Goal: Task Accomplishment & Management: Use online tool/utility

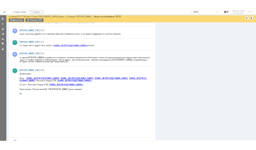
scroll to position [463, 0]
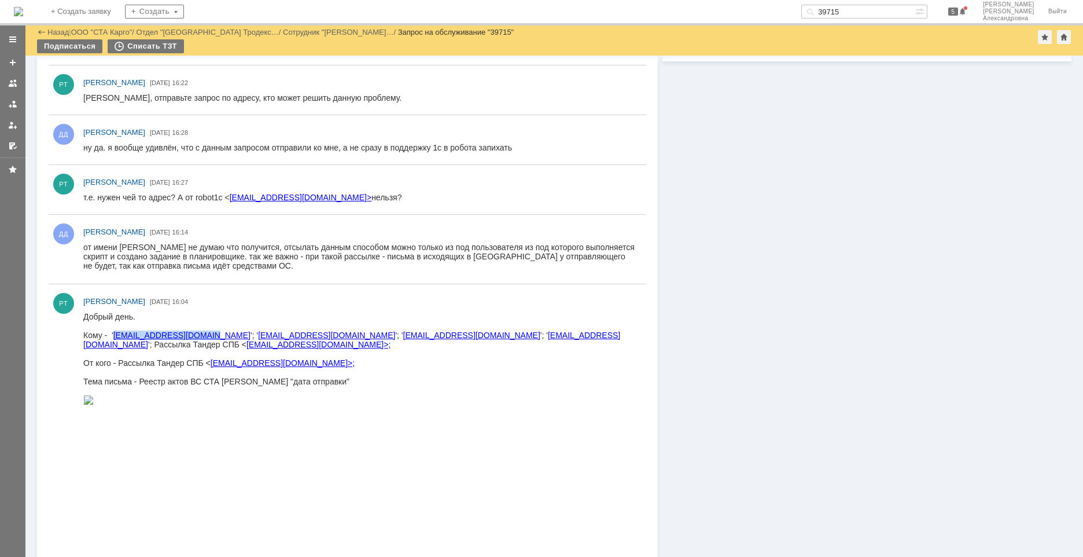
drag, startPoint x: 203, startPoint y: 337, endPoint x: 113, endPoint y: 336, distance: 89.7
click at [113, 336] on div "Кому - ' oz_gk_reklam@magnit.ru '; ' rc_reestr_akt@magnit.ru '; ' vneshnie_skla…" at bounding box center [359, 339] width 553 height 19
copy link "oz_gk_reklam@magnit.ru"
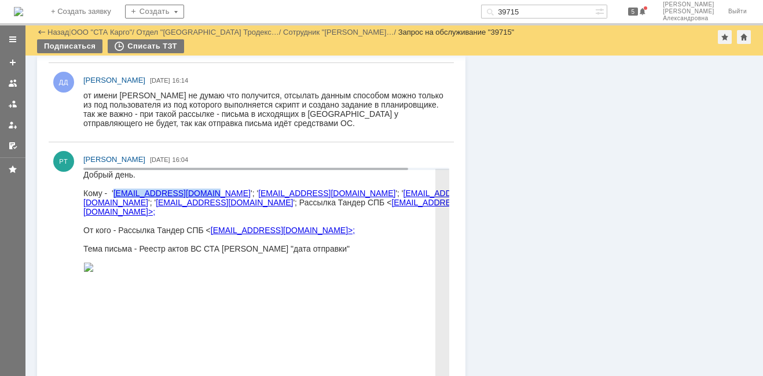
scroll to position [657, 0]
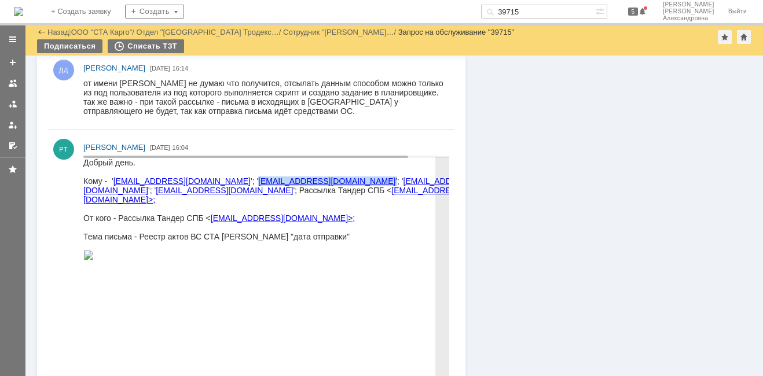
drag, startPoint x: 298, startPoint y: 181, endPoint x: 210, endPoint y: 181, distance: 87.9
click at [210, 181] on div "Кому - ' oz_gk_reklam@magnit.ru '; ' rc_reestr_akt@magnit.ru '; ' vneshnie_skla…" at bounding box center [286, 190] width 406 height 28
click at [352, 234] on div "Тема письма - Реестр актов ВС СТА Карго "дата отправки"" at bounding box center [286, 236] width 406 height 9
drag, startPoint x: 208, startPoint y: 183, endPoint x: 299, endPoint y: 183, distance: 90.3
click at [299, 183] on div "Кому - ' oz_gk_reklam@magnit.ru '; ' rc_reestr_akt@magnit.ru '; ' vneshnie_skla…" at bounding box center [286, 190] width 406 height 28
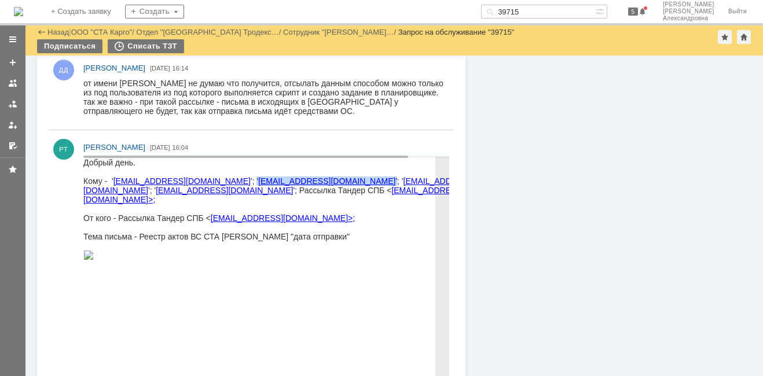
copy div "' rc_reestr_akt@magnit.ru '"
click at [405, 204] on div at bounding box center [286, 208] width 406 height 9
click at [404, 179] on link "vneshnie_sklady@magnit.ru" at bounding box center [279, 185] width 392 height 19
drag, startPoint x: 405, startPoint y: 181, endPoint x: 305, endPoint y: 179, distance: 100.1
click at [305, 179] on div "Кому - ' oz_gk_reklam@magnit.ru '; ' rc_reestr_akt@magnit.ru '; ' vneshnie_skla…" at bounding box center [286, 190] width 406 height 28
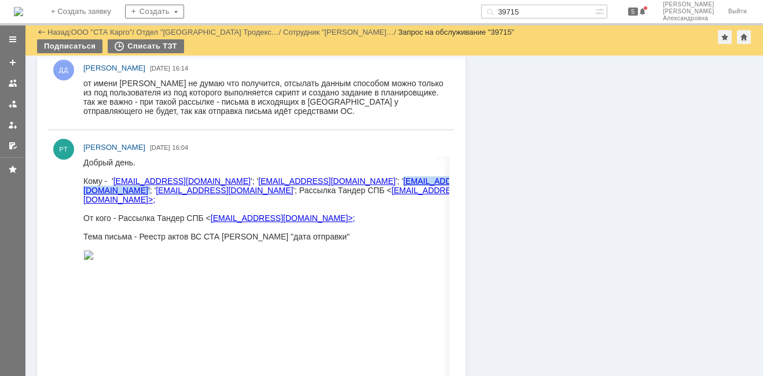
copy div "vneshnie_sklady@magnit.ru '"
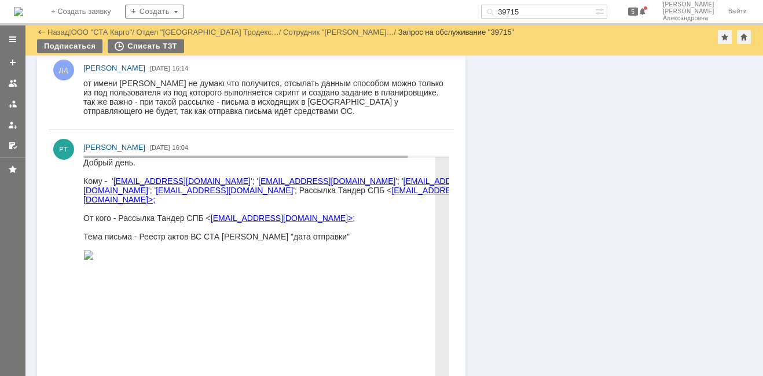
drag, startPoint x: 369, startPoint y: 233, endPoint x: 287, endPoint y: 224, distance: 82.6
click at [367, 233] on div "Тема письма - Реестр актов ВС СТА Карго "дата отправки"" at bounding box center [286, 236] width 406 height 9
drag, startPoint x: 169, startPoint y: 191, endPoint x: 84, endPoint y: 193, distance: 84.5
click at [84, 193] on div "Кому - ' oz_gk_reklam@magnit.ru '; ' rc_reestr_akt@magnit.ru '; ' vneshnie_skla…" at bounding box center [286, 190] width 406 height 28
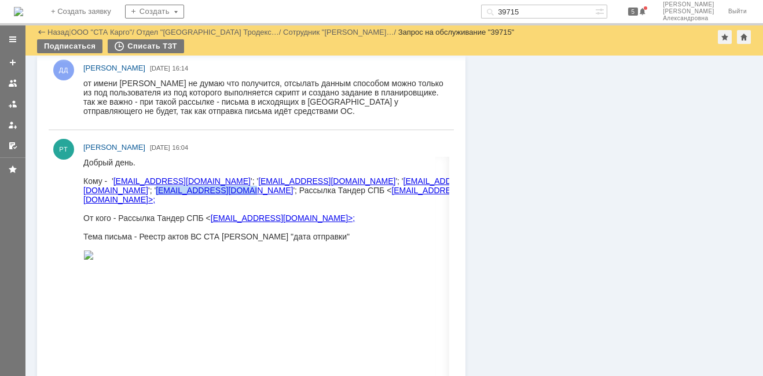
copy link "dsl_sopr_vs@magnit.ru"
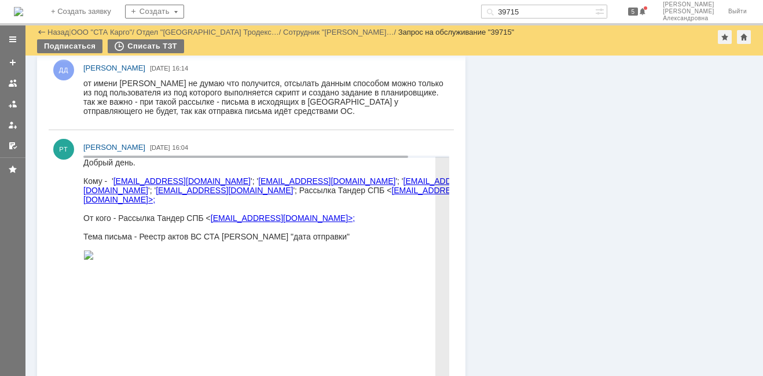
click at [362, 207] on div at bounding box center [286, 208] width 406 height 9
drag, startPoint x: 371, startPoint y: 201, endPoint x: 359, endPoint y: 190, distance: 15.6
click at [368, 204] on div at bounding box center [286, 208] width 406 height 9
drag, startPoint x: 263, startPoint y: 192, endPoint x: 352, endPoint y: 193, distance: 88.5
click at [352, 193] on div "Кому - ' oz_gk_reklam@magnit.ru '; ' rc_reestr_akt@magnit.ru '; ' vneshnie_skla…" at bounding box center [286, 190] width 406 height 28
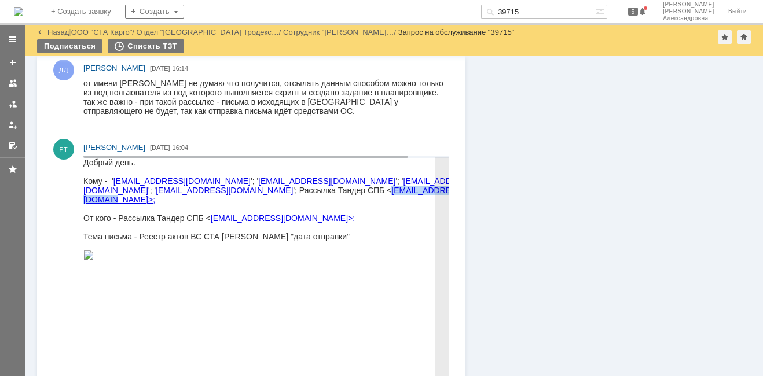
copy link "tander_spb@stacargo.ru"
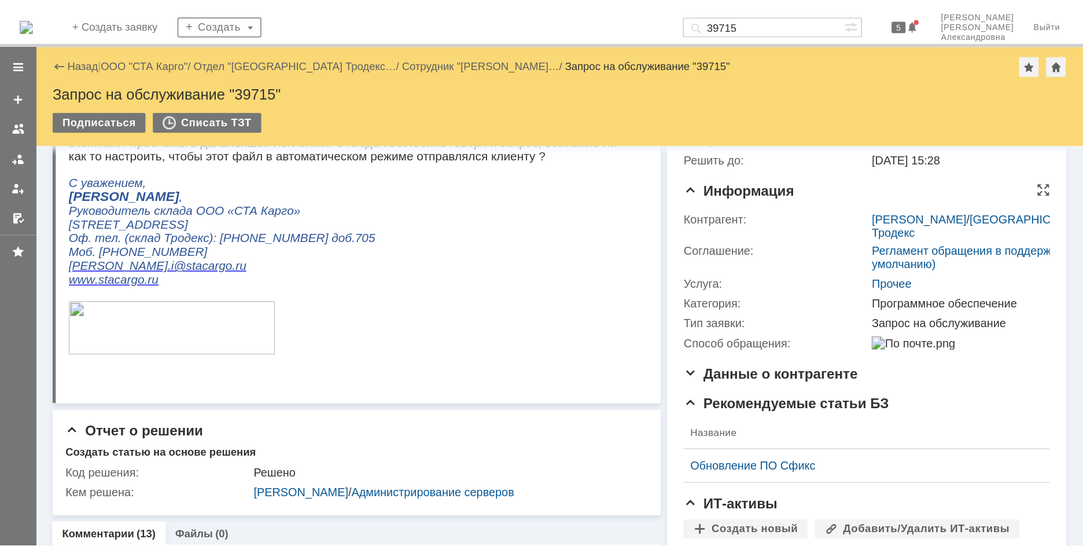
scroll to position [0, 0]
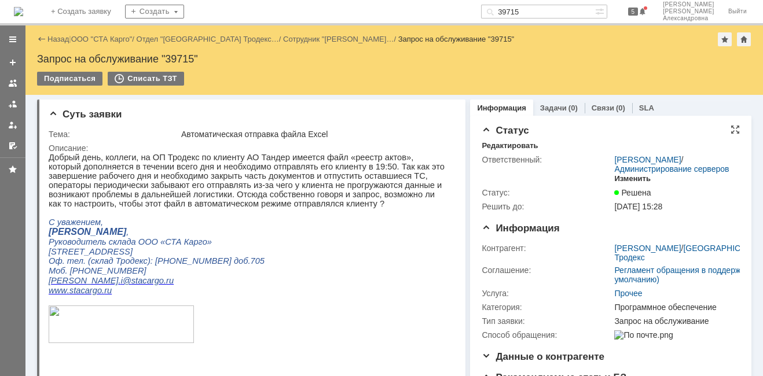
click at [627, 183] on div "Изменить" at bounding box center [632, 178] width 36 height 9
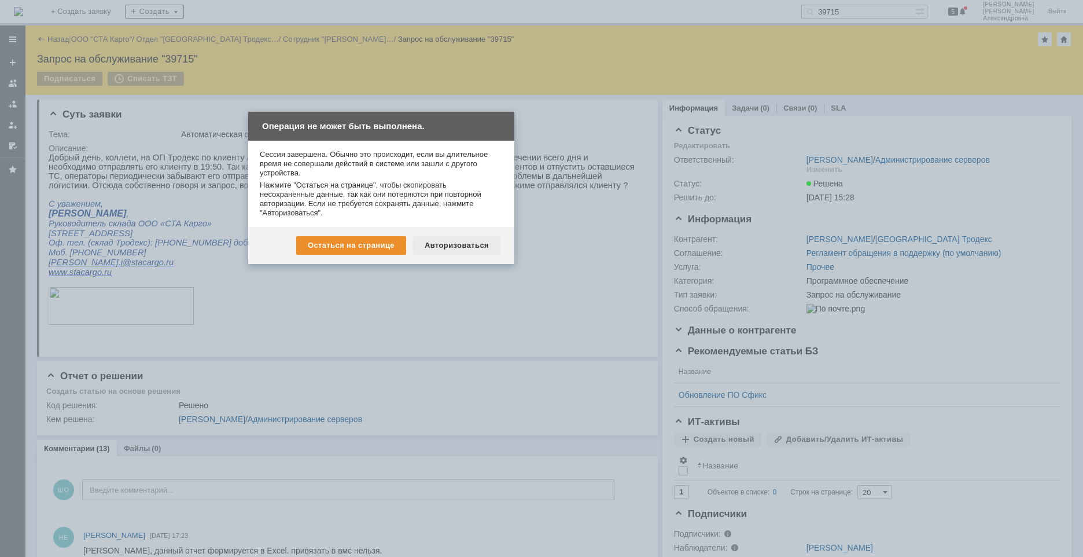
click at [443, 249] on div "Авторизоваться" at bounding box center [456, 245] width 87 height 19
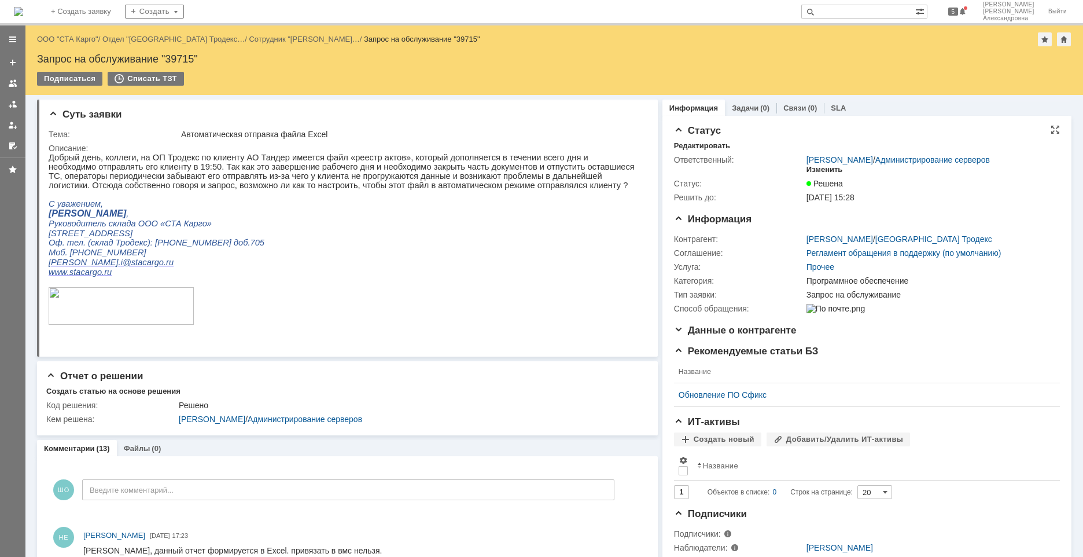
click at [816, 170] on div "Изменить" at bounding box center [825, 169] width 36 height 9
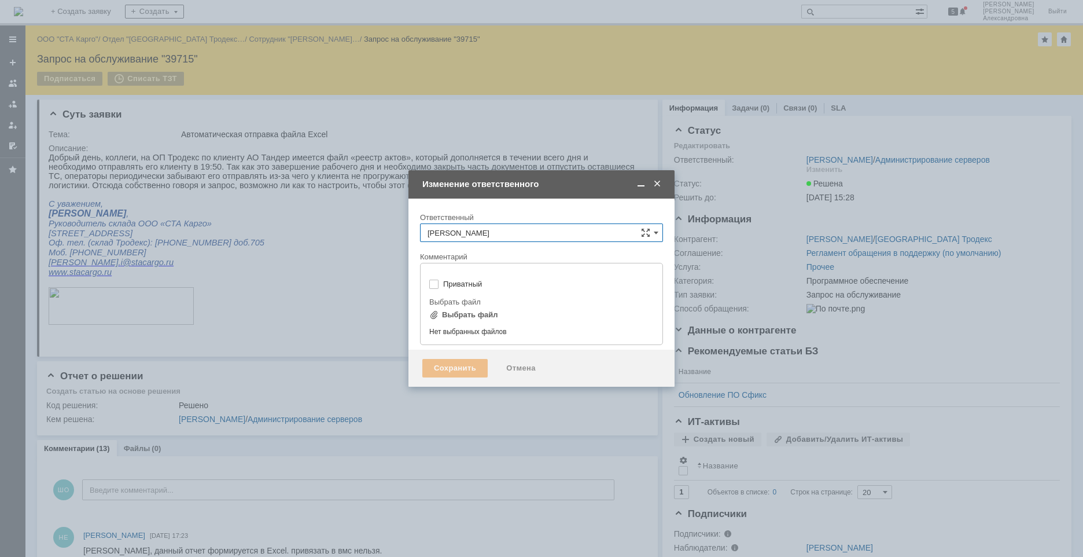
type input "[не указано]"
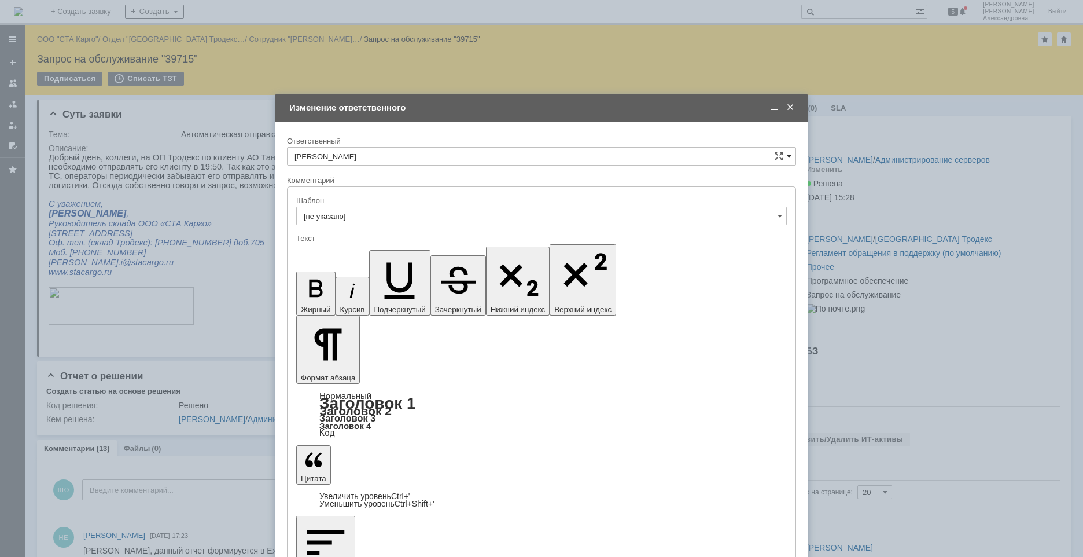
click at [789, 154] on span at bounding box center [789, 156] width 5 height 9
click at [369, 215] on span "Швецова Ольга Александровна" at bounding box center [541, 215] width 494 height 9
type input "Швецова Ольга Александровна"
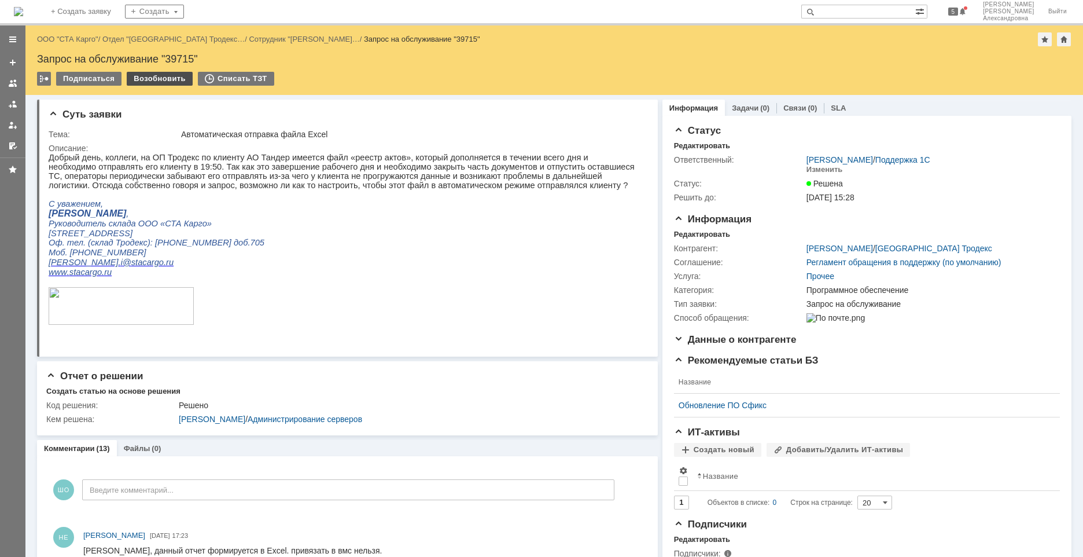
click at [157, 76] on div "Возобновить" at bounding box center [160, 79] width 66 height 14
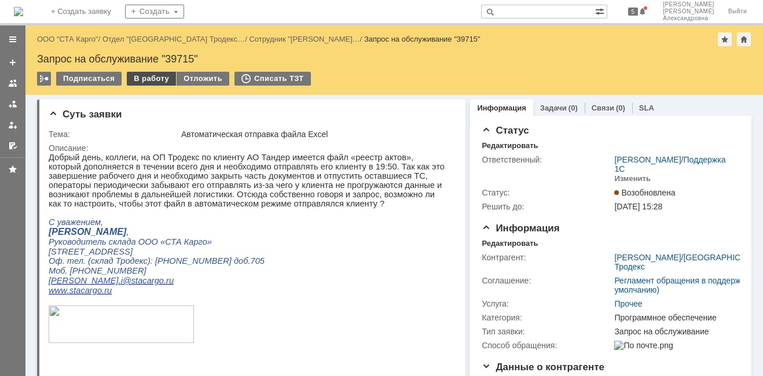
click at [142, 82] on div "В работу" at bounding box center [151, 79] width 49 height 14
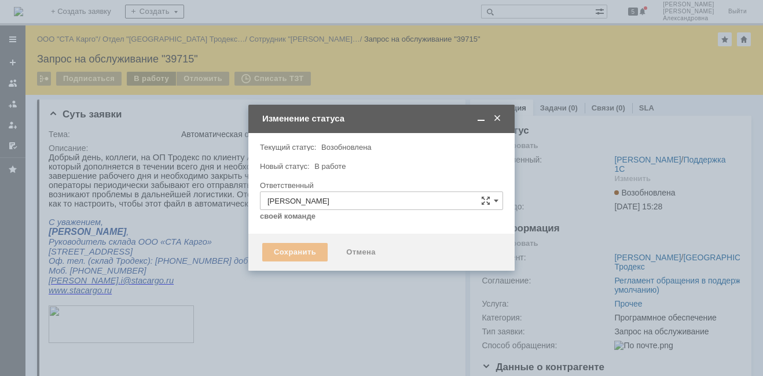
type input "Программное обеспечение"
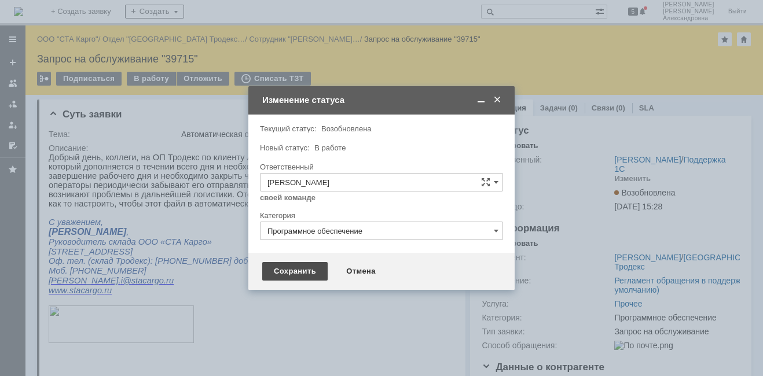
click at [297, 274] on div "Сохранить" at bounding box center [294, 271] width 65 height 19
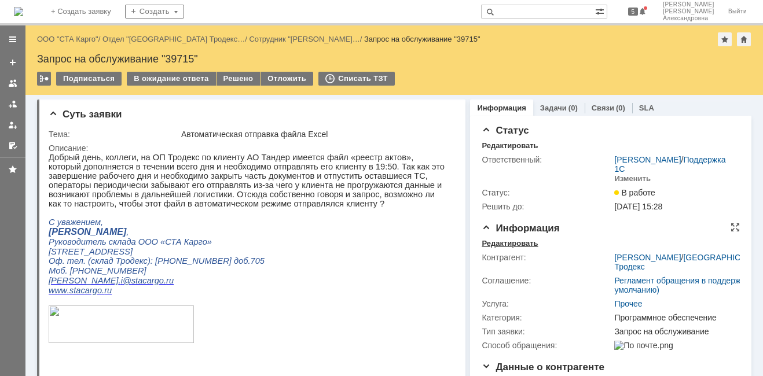
click at [520, 248] on div "Редактировать" at bounding box center [509, 243] width 56 height 9
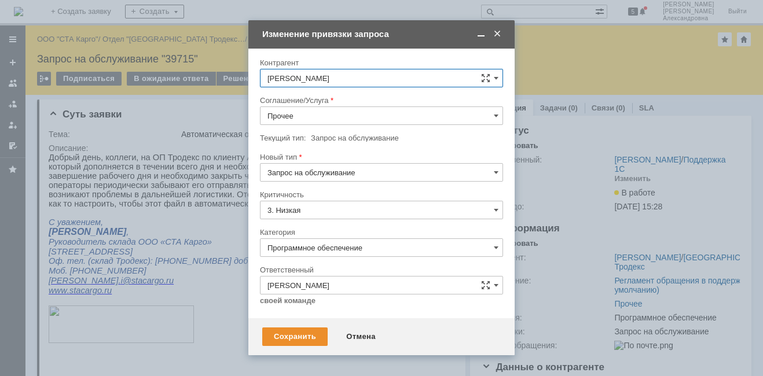
click at [499, 120] on input "Прочее" at bounding box center [381, 115] width 243 height 19
click at [334, 234] on span "WMS Отчетность" at bounding box center [381, 230] width 228 height 9
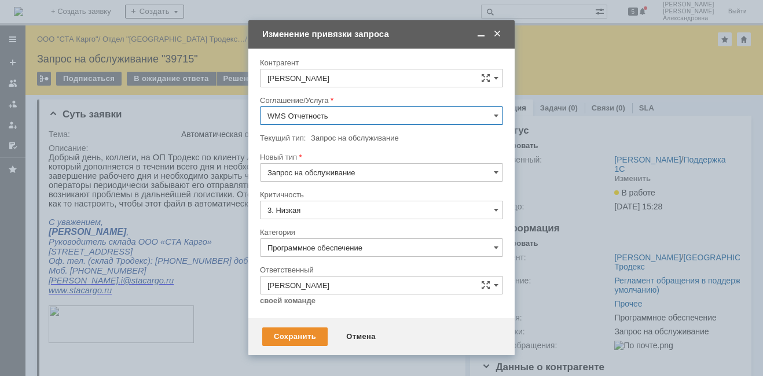
type input "WMS Отчетность"
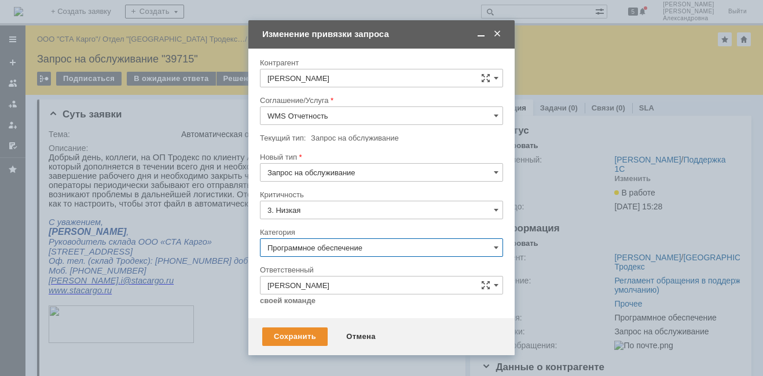
click at [435, 253] on input "Программное обеспечение" at bounding box center [381, 247] width 243 height 19
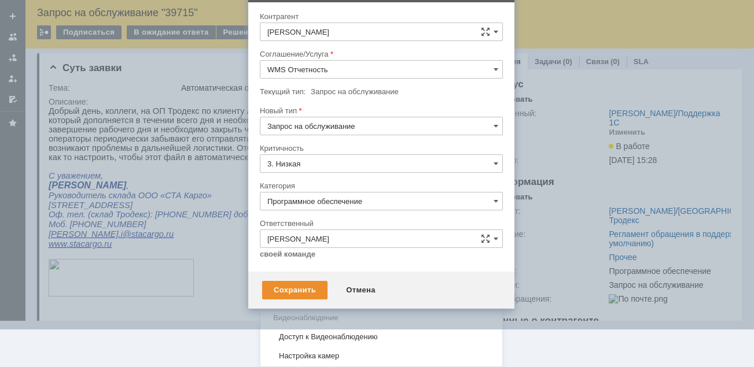
click at [353, 256] on span "Изменение" at bounding box center [381, 260] width 228 height 9
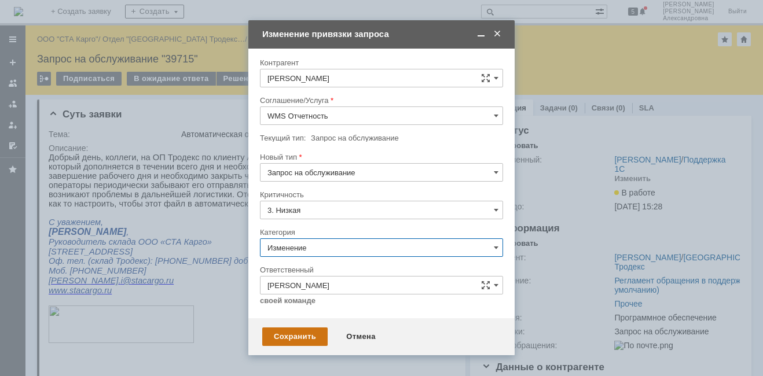
type input "Изменение"
click at [305, 337] on div "Сохранить" at bounding box center [294, 336] width 65 height 19
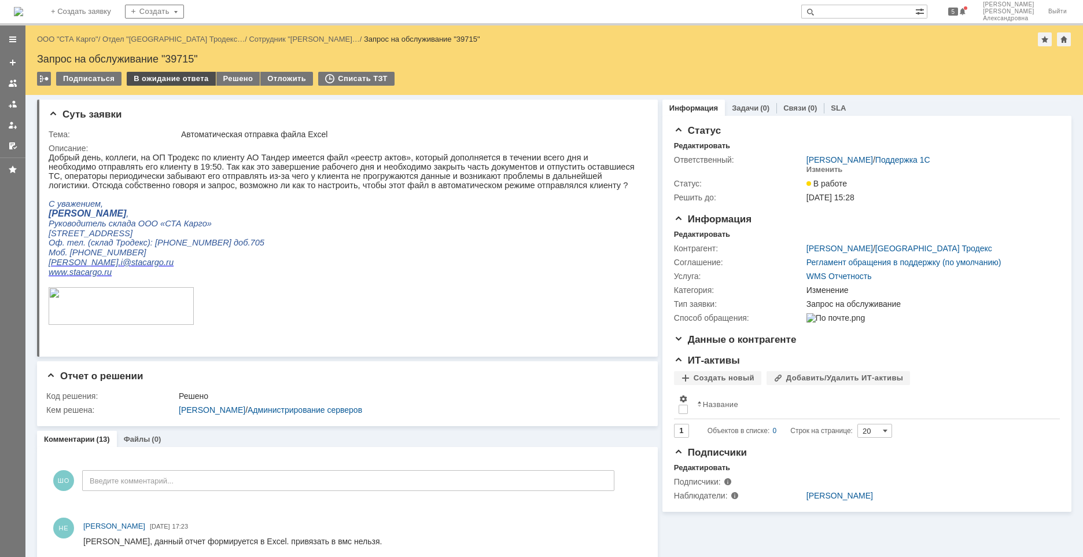
click at [181, 76] on div "В ожидание ответа" at bounding box center [171, 79] width 89 height 14
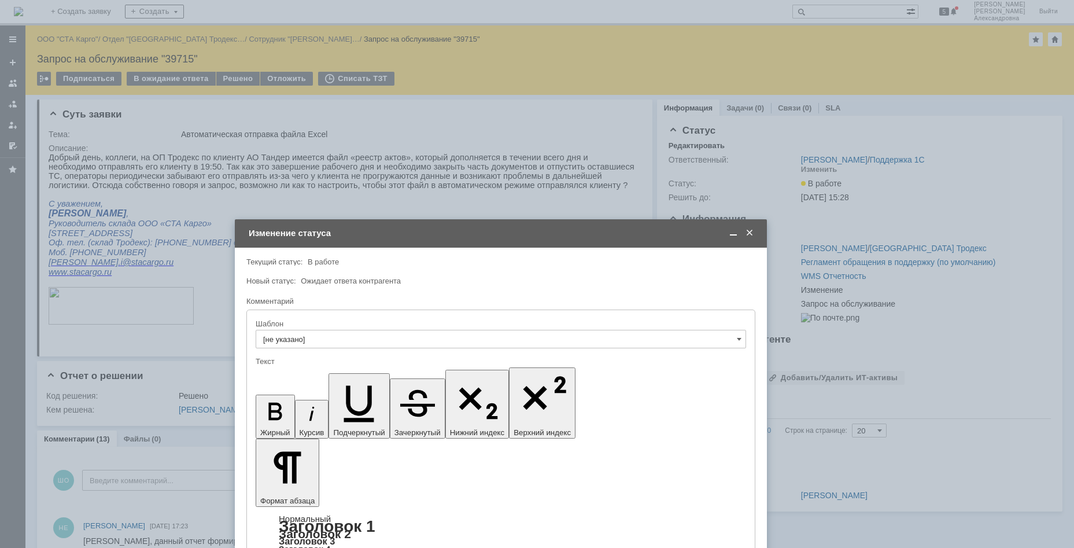
drag, startPoint x: 483, startPoint y: 104, endPoint x: 451, endPoint y: 201, distance: 102.3
click at [450, 228] on div "Изменение статуса" at bounding box center [502, 233] width 507 height 10
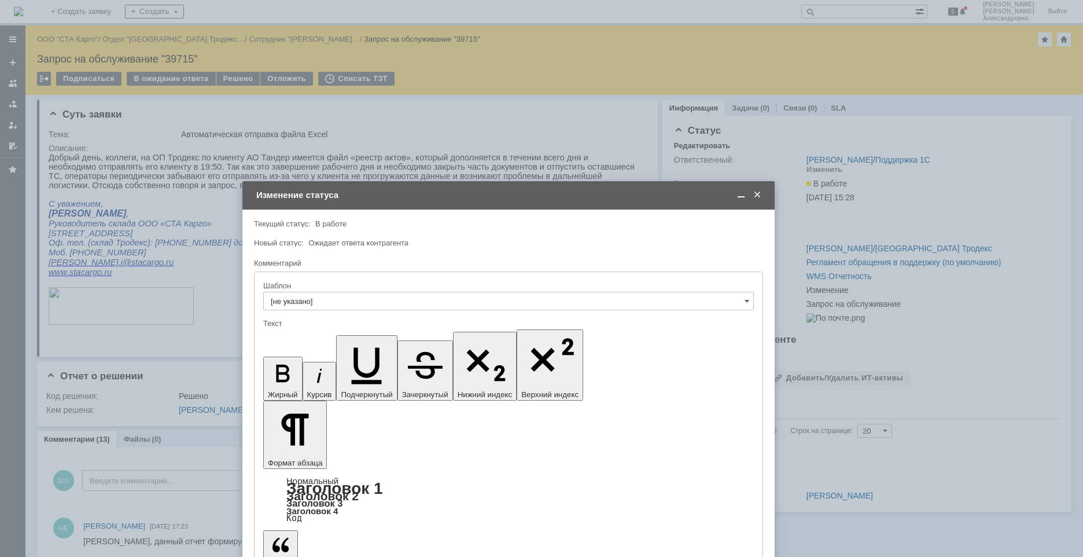
click at [739, 198] on span at bounding box center [741, 195] width 12 height 10
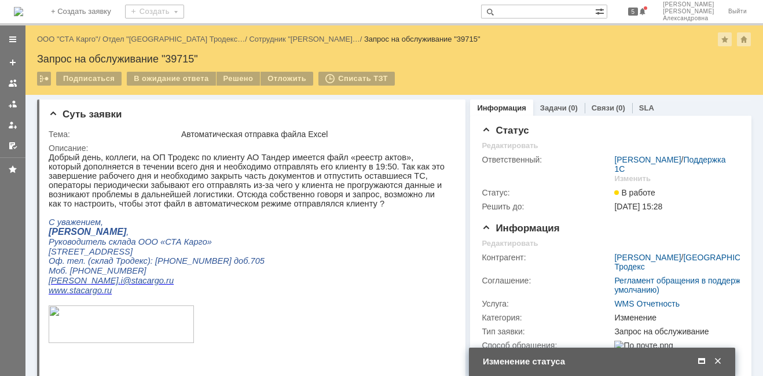
click at [700, 362] on span at bounding box center [701, 361] width 12 height 10
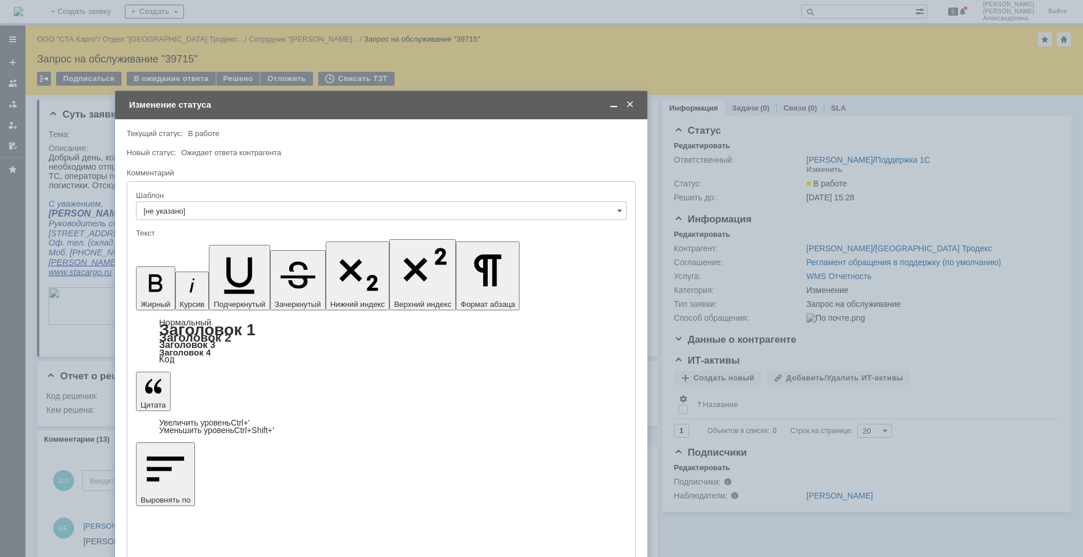
drag, startPoint x: 160, startPoint y: 3116, endPoint x: 312, endPoint y: 3131, distance: 153.0
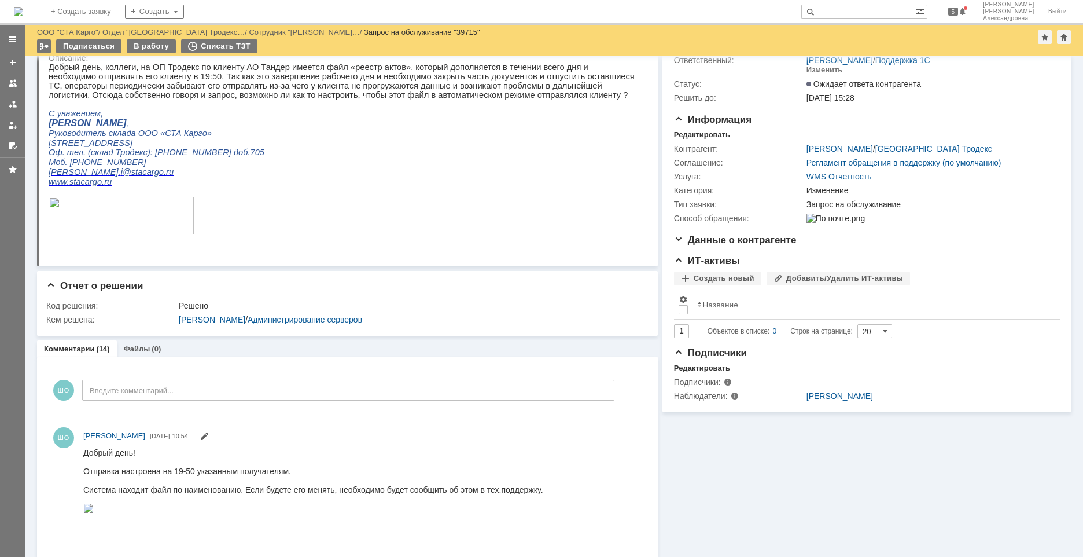
scroll to position [116, 0]
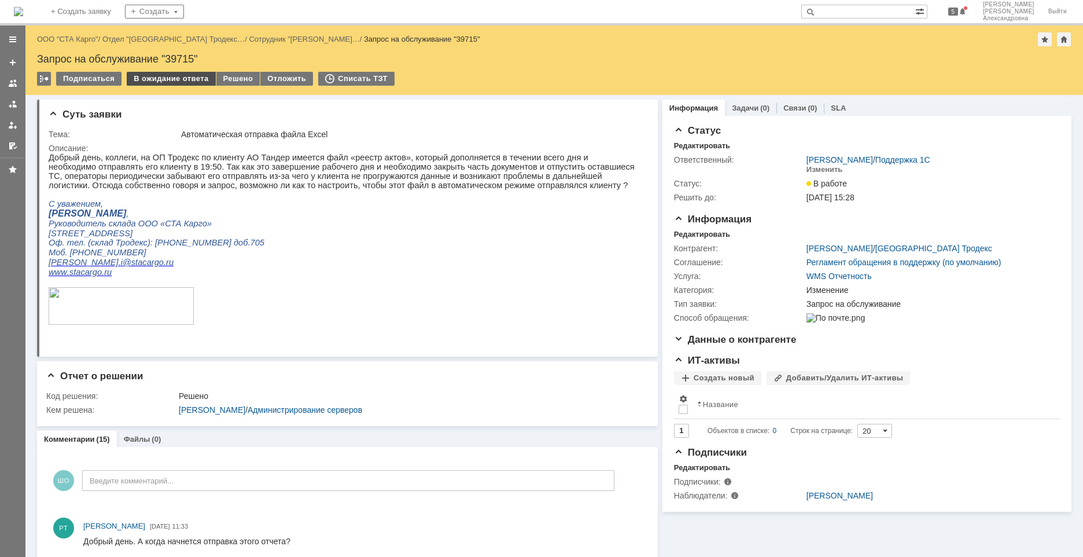
click at [185, 76] on div "В ожидание ответа" at bounding box center [171, 79] width 89 height 14
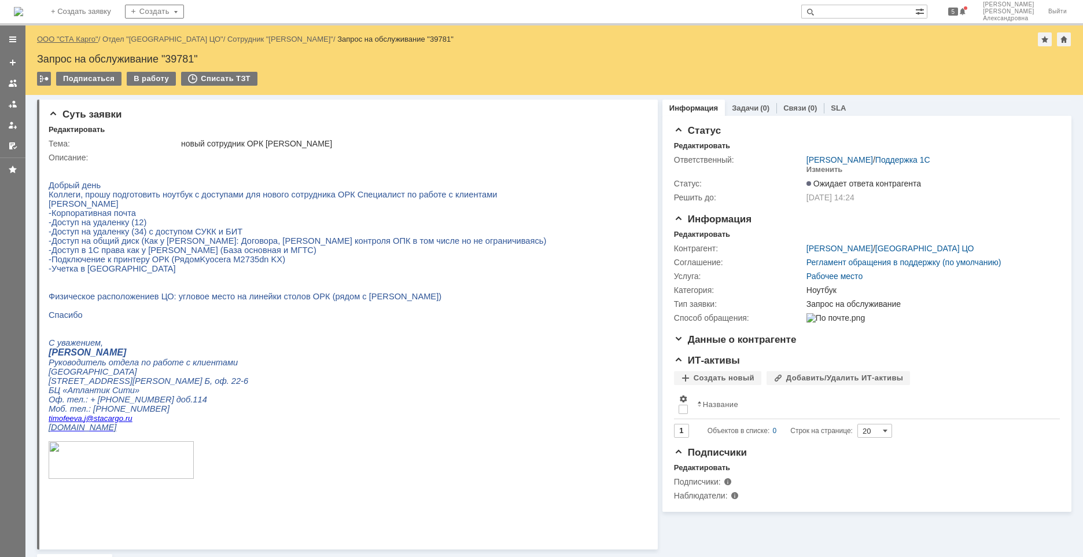
click at [75, 41] on link "ООО "СТА Карго"" at bounding box center [67, 39] width 61 height 9
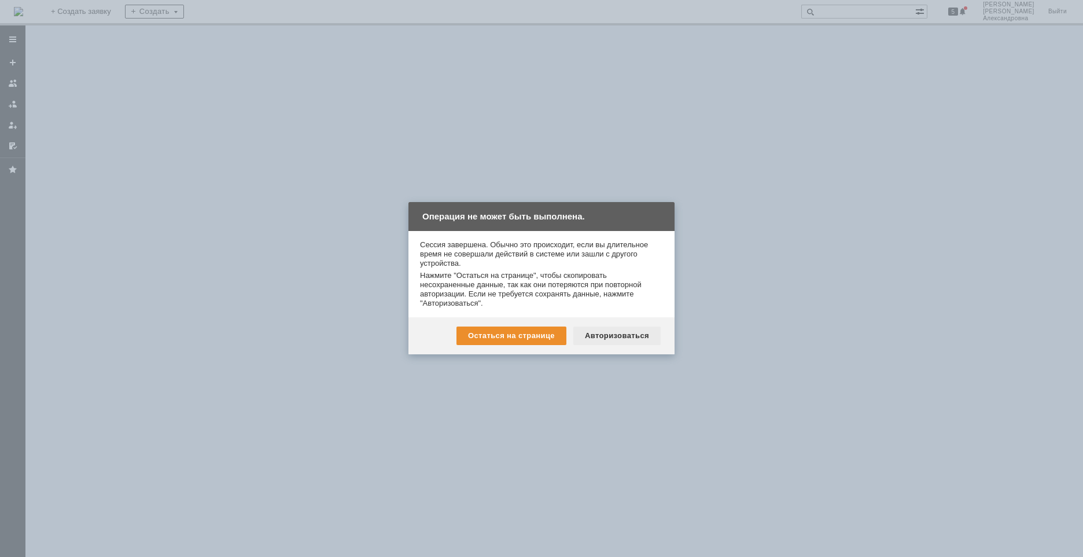
click at [643, 330] on div "Авторизоваться" at bounding box center [616, 335] width 87 height 19
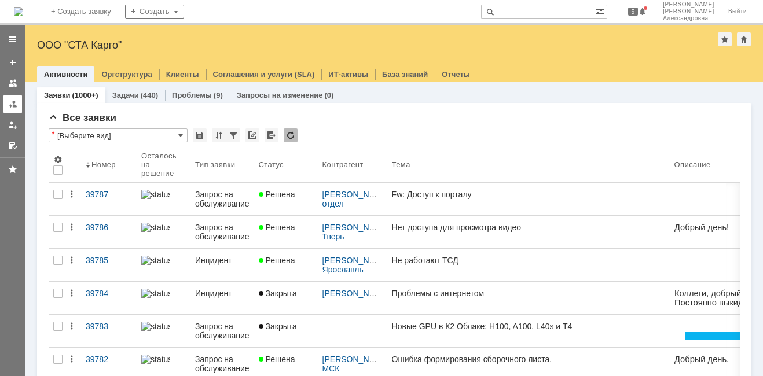
click at [19, 105] on link at bounding box center [12, 104] width 19 height 19
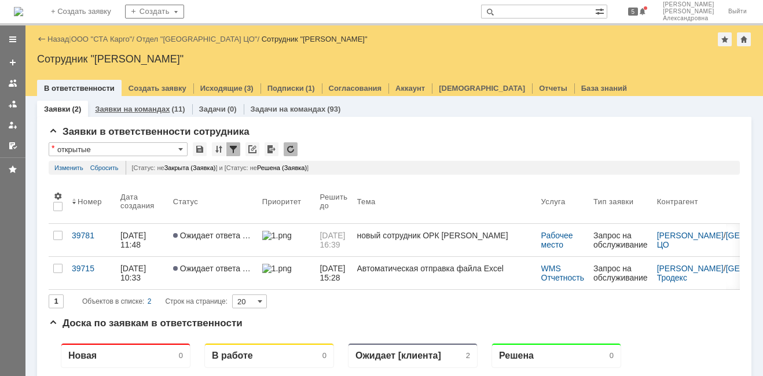
click at [167, 106] on div "Заявки на командах (11)" at bounding box center [140, 109] width 90 height 8
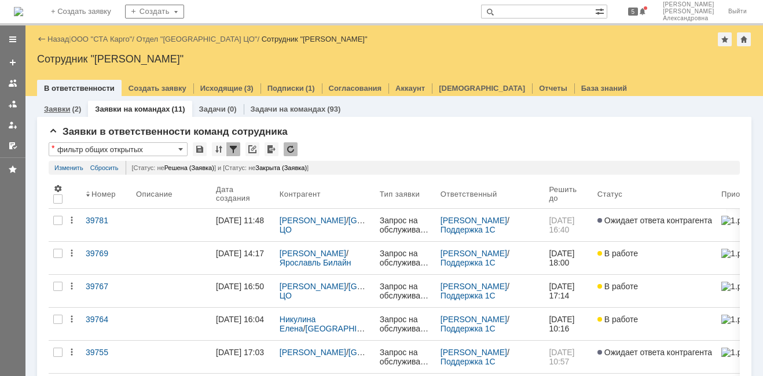
click at [55, 111] on link "Заявки" at bounding box center [57, 109] width 26 height 9
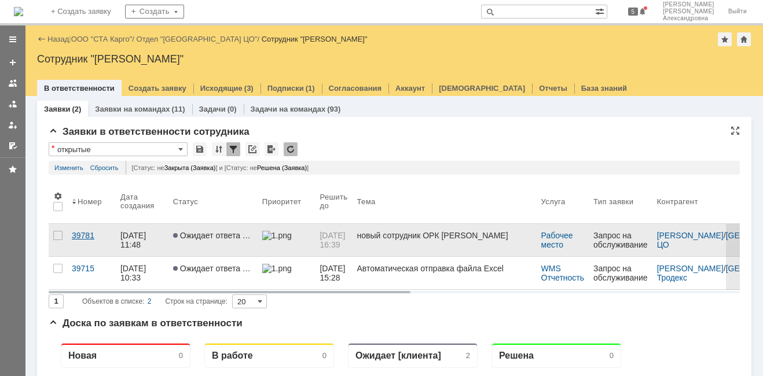
click at [104, 244] on link "39781" at bounding box center [91, 240] width 49 height 32
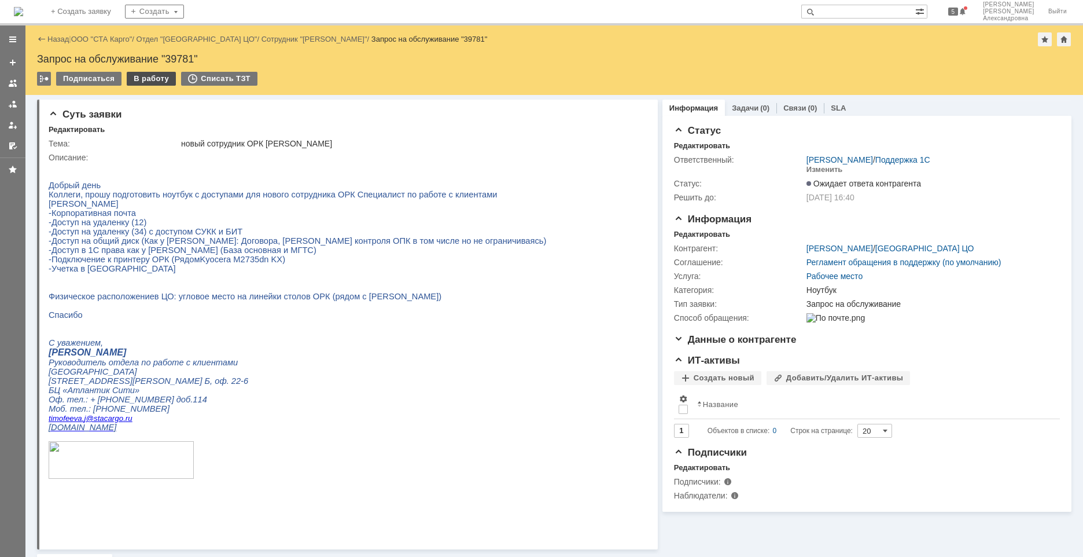
click at [152, 82] on div "В работу" at bounding box center [151, 79] width 49 height 14
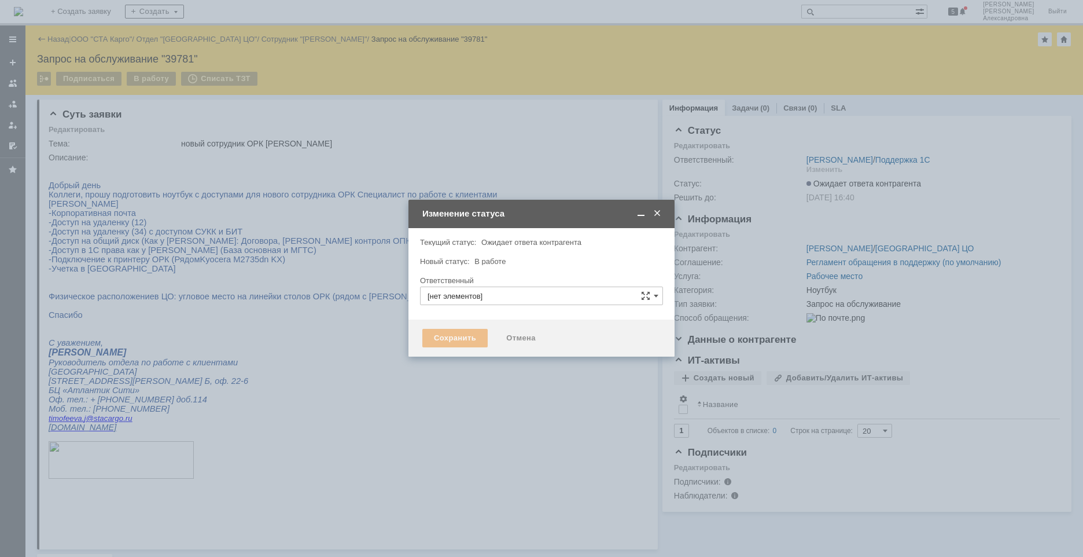
type input "Швецова Ольга Александровна"
type input "Ноутбук"
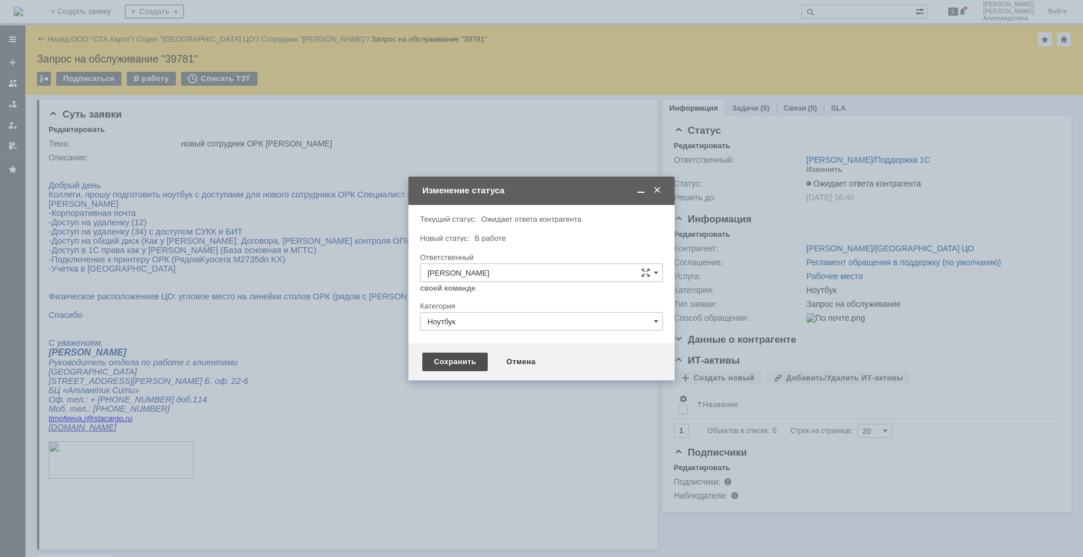
click at [458, 363] on div "Сохранить" at bounding box center [454, 361] width 65 height 19
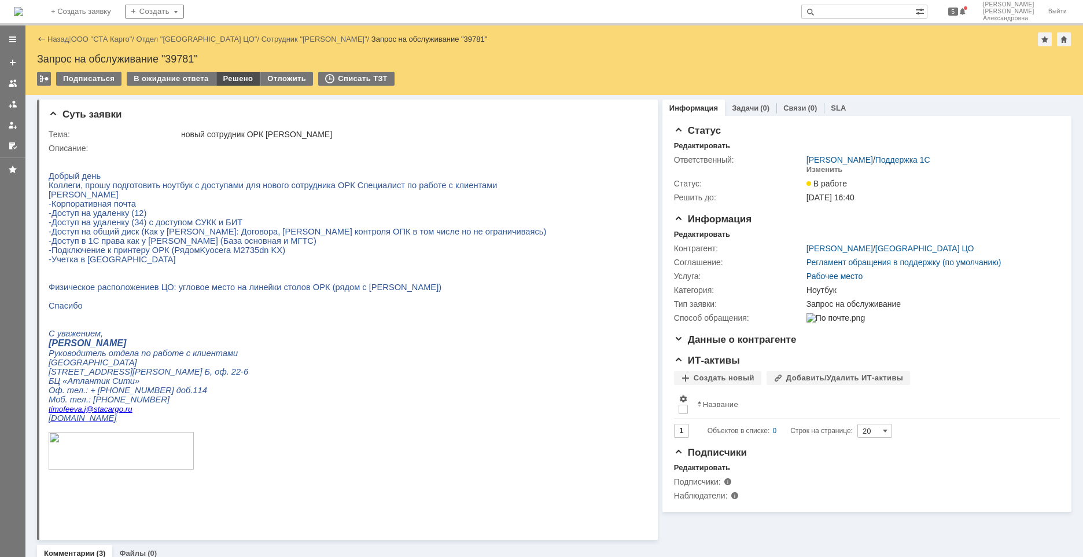
click at [234, 78] on div "Решено" at bounding box center [238, 79] width 44 height 14
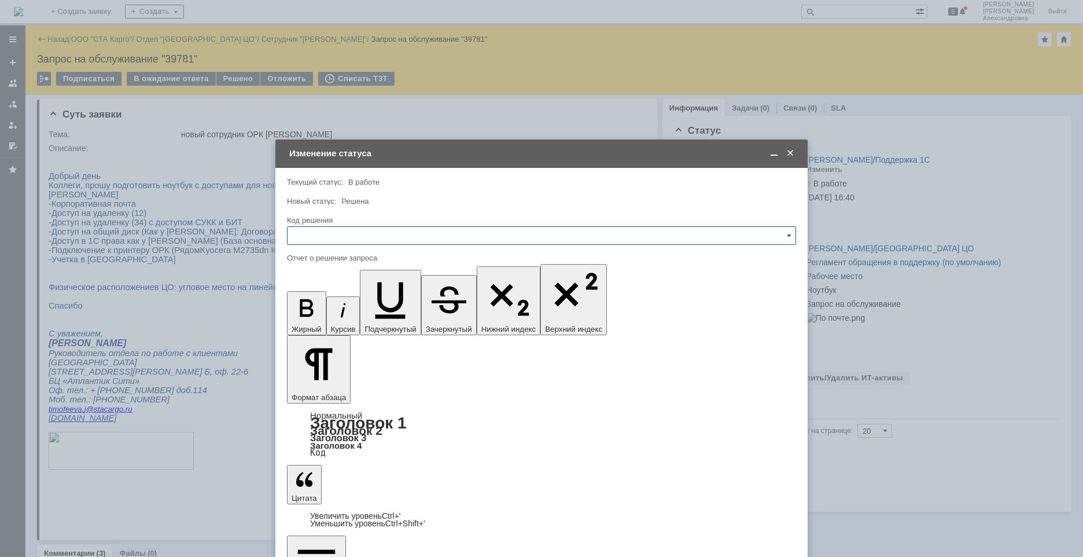
click at [351, 230] on input "text" at bounding box center [541, 235] width 509 height 19
click at [311, 388] on span "Решено" at bounding box center [541, 390] width 494 height 9
type input "Решено"
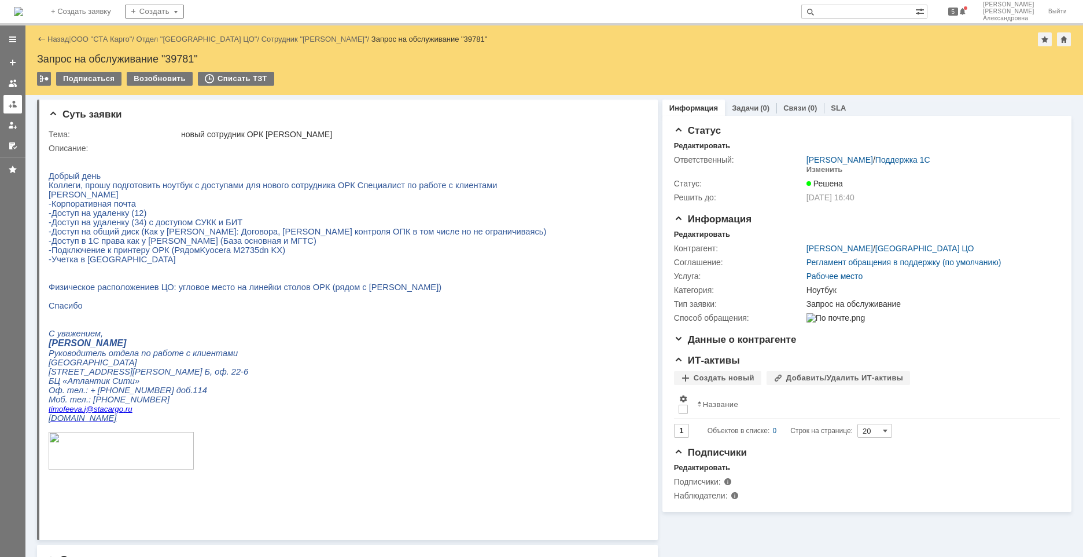
click at [14, 107] on div at bounding box center [12, 104] width 9 height 9
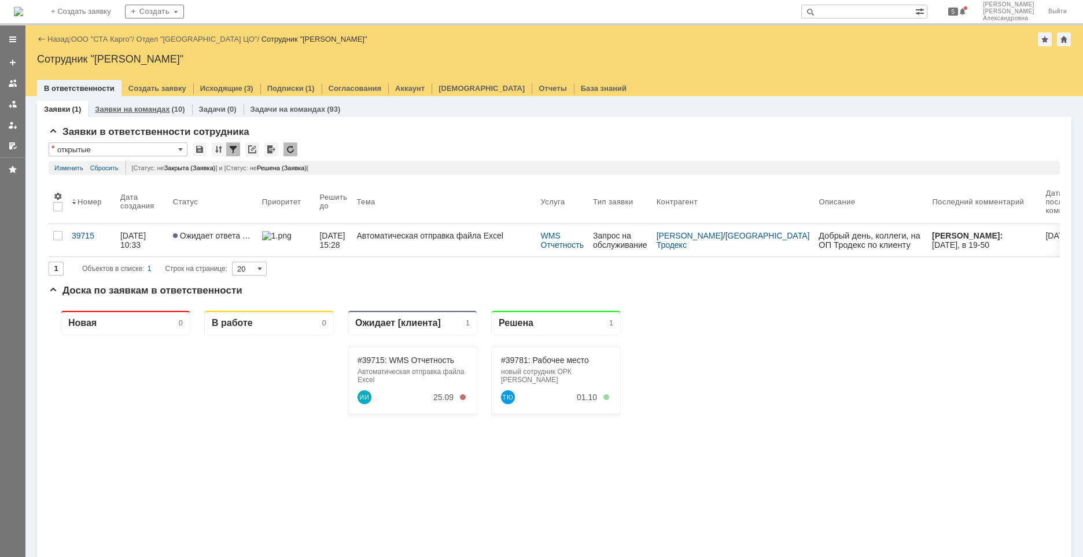
click at [140, 113] on div "Заявки на командах (10)" at bounding box center [140, 109] width 104 height 17
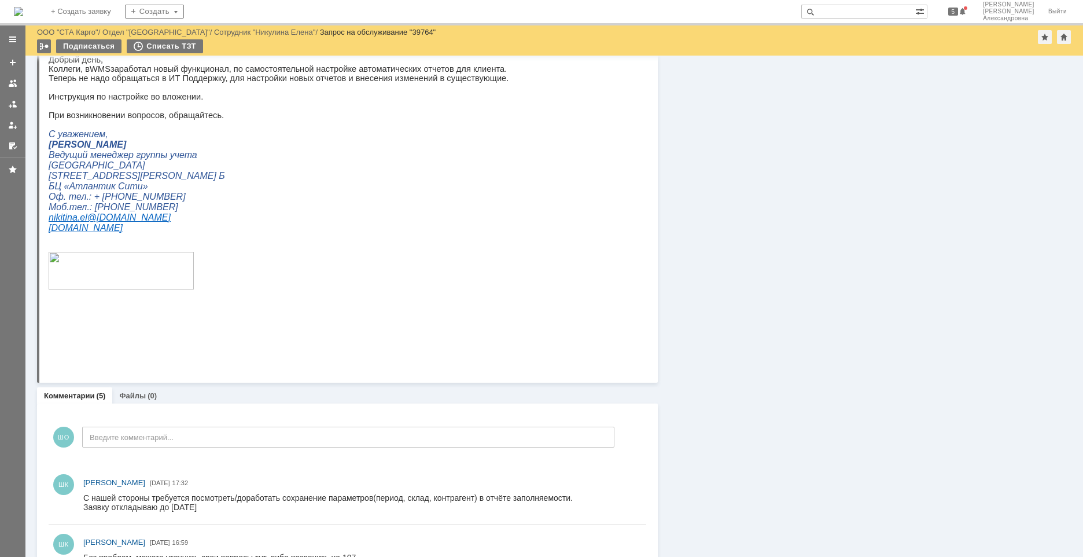
scroll to position [347, 0]
